Goal: Task Accomplishment & Management: Use online tool/utility

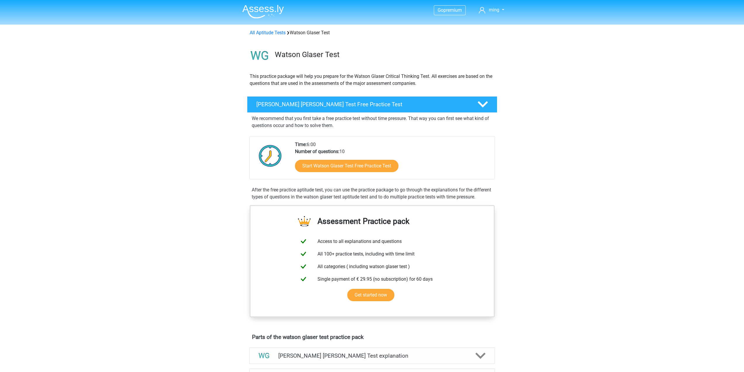
click at [367, 148] on div "Time: 6:00 Number of questions: 10 Start Watson Glaser Test Free Practice Test" at bounding box center [393, 160] width 204 height 38
click at [352, 137] on div "Time: 6:00 Number of questions: 10 Start Watson Glaser Test Free Practice Test" at bounding box center [372, 157] width 246 height 43
click at [376, 145] on div "Time: 6:00 Number of questions: 10 Start Watson Glaser Test Free Practice Test" at bounding box center [393, 160] width 204 height 38
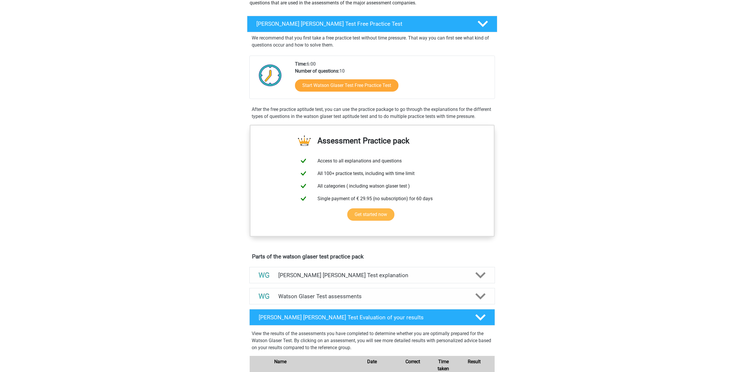
scroll to position [88, 0]
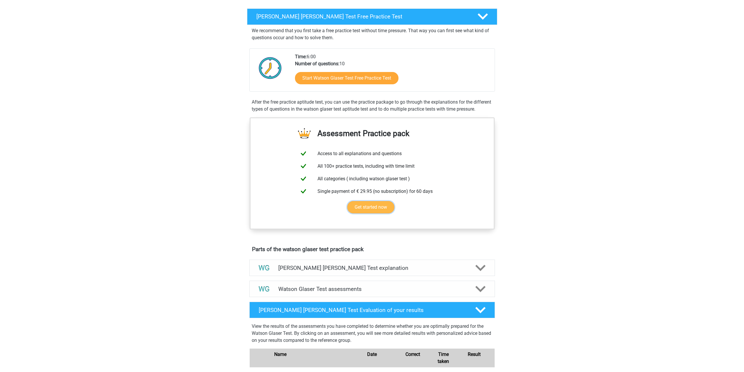
click at [394, 201] on link "Get started now" at bounding box center [370, 207] width 47 height 12
click at [367, 77] on link "Start Watson Glaser Test Free Practice Test" at bounding box center [346, 78] width 119 height 14
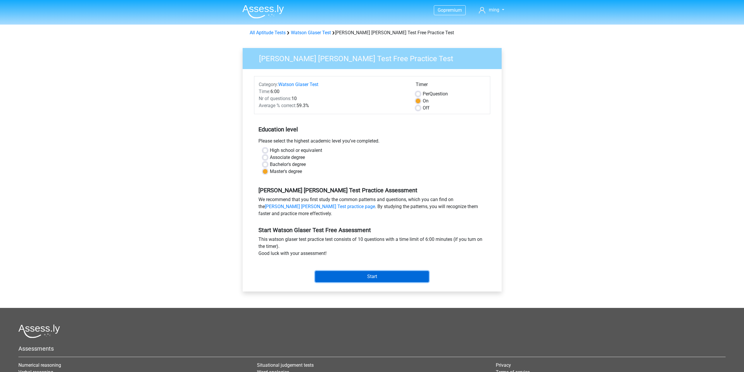
click at [383, 274] on input "Start" at bounding box center [372, 276] width 114 height 11
